Goal: Transaction & Acquisition: Purchase product/service

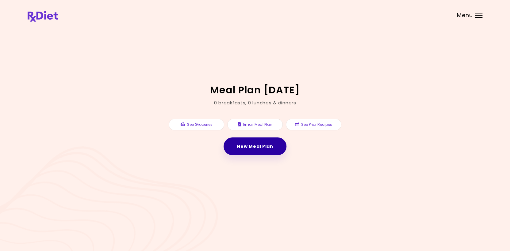
click at [258, 146] on link "New Meal Plan" at bounding box center [254, 147] width 63 height 18
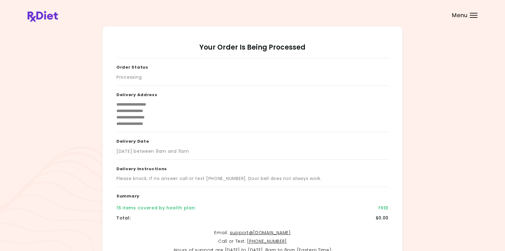
click at [474, 15] on div at bounding box center [474, 15] width 8 height 1
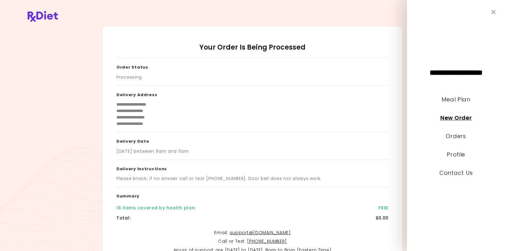
click at [448, 119] on link "New Order" at bounding box center [455, 118] width 31 height 8
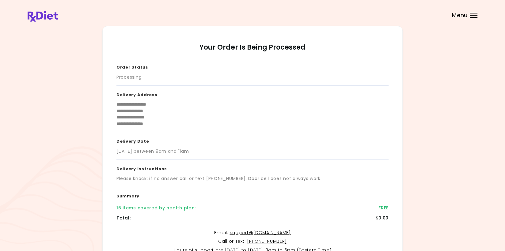
click at [477, 14] on div "Menu" at bounding box center [474, 15] width 8 height 5
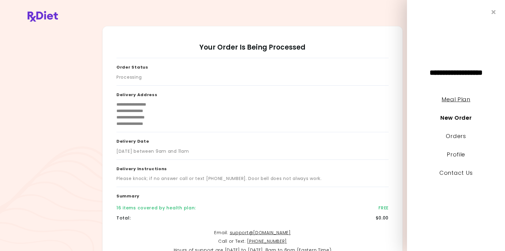
click at [452, 99] on link "Meal Plan" at bounding box center [456, 100] width 29 height 8
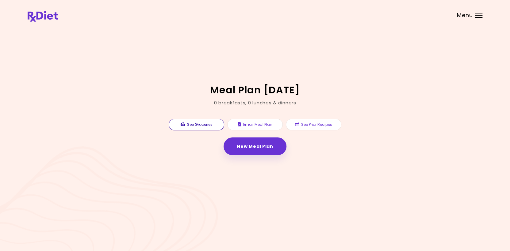
click at [192, 125] on button "See Groceries" at bounding box center [196, 125] width 55 height 12
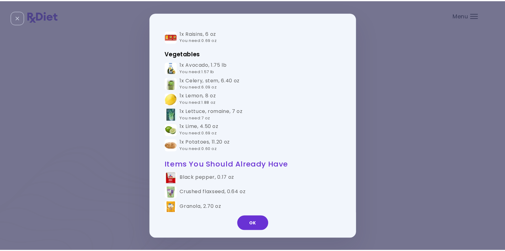
scroll to position [276, 0]
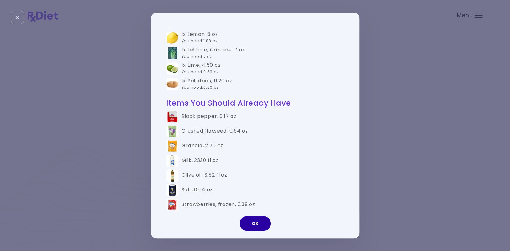
click at [253, 223] on button "OK" at bounding box center [254, 223] width 31 height 15
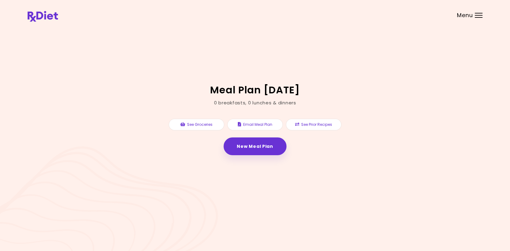
click at [478, 13] on div "Menu" at bounding box center [478, 15] width 8 height 5
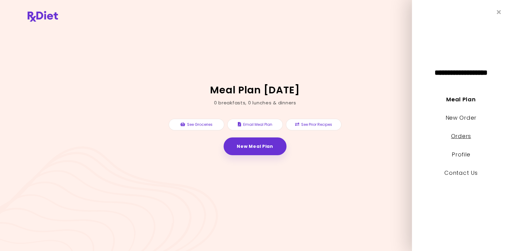
click at [460, 134] on link "Orders" at bounding box center [461, 136] width 20 height 8
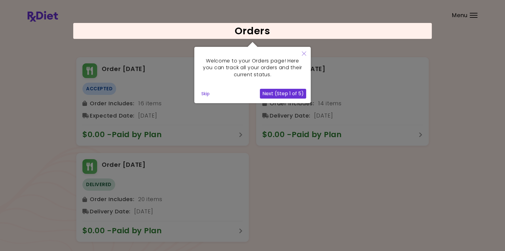
click at [294, 92] on button "Next (Step 1 of 5)" at bounding box center [283, 94] width 46 height 10
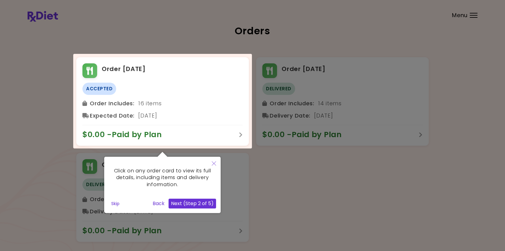
click at [195, 202] on button "Next (Step 2 of 5)" at bounding box center [193, 204] width 48 height 10
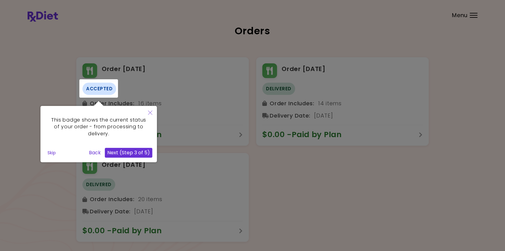
click at [131, 151] on button "Next (Step 3 of 5)" at bounding box center [129, 153] width 48 height 10
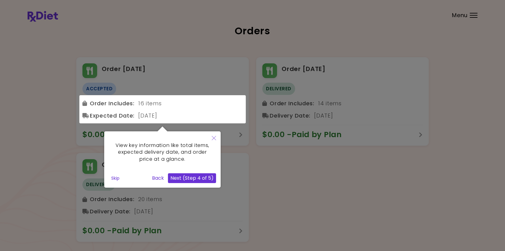
click at [203, 177] on button "Next (Step 4 of 5)" at bounding box center [192, 178] width 48 height 10
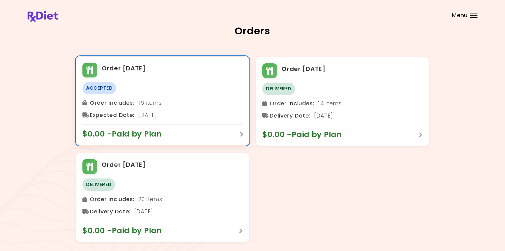
click at [96, 87] on span "Accepted" at bounding box center [99, 88] width 34 height 12
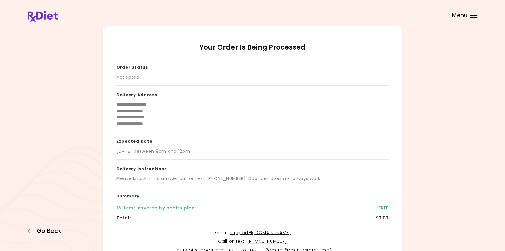
click at [45, 230] on span "Go Back" at bounding box center [49, 231] width 25 height 7
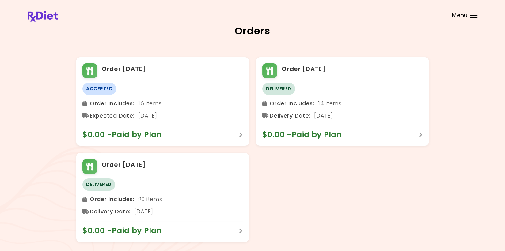
click at [474, 15] on div at bounding box center [474, 15] width 8 height 1
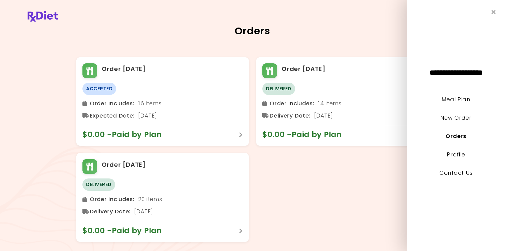
click at [449, 116] on link "New Order" at bounding box center [455, 118] width 31 height 8
